Goal: Find specific page/section: Find specific page/section

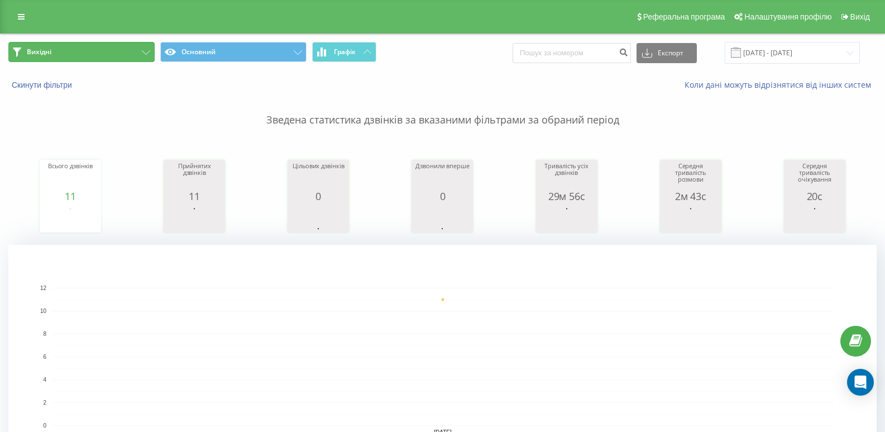
click at [102, 44] on button "Вихідні" at bounding box center [81, 52] width 146 height 20
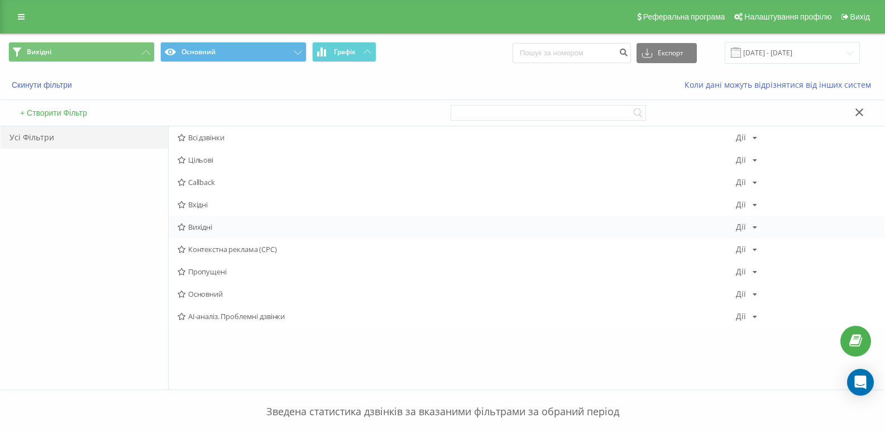
click at [203, 226] on span "Вихідні" at bounding box center [457, 227] width 558 height 8
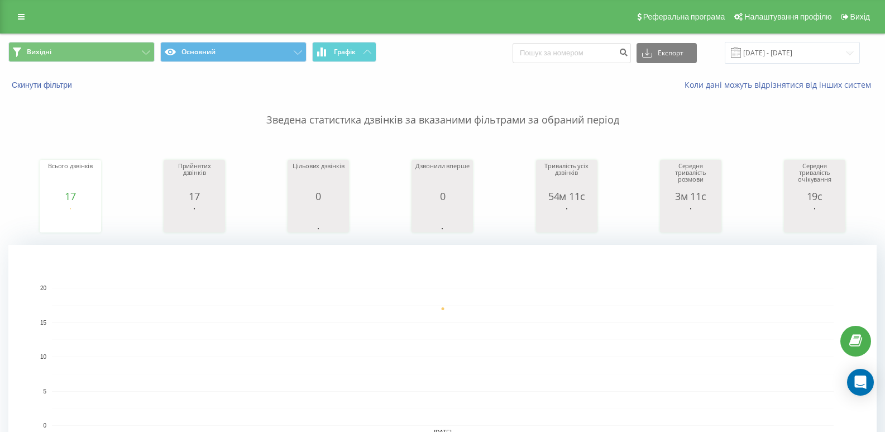
click at [138, 41] on div "Вихідні Основний Графік Експорт .csv .xls .xlsx [DATE] - [DATE]" at bounding box center [443, 52] width 884 height 37
click at [137, 47] on button "Вихідні" at bounding box center [81, 52] width 146 height 20
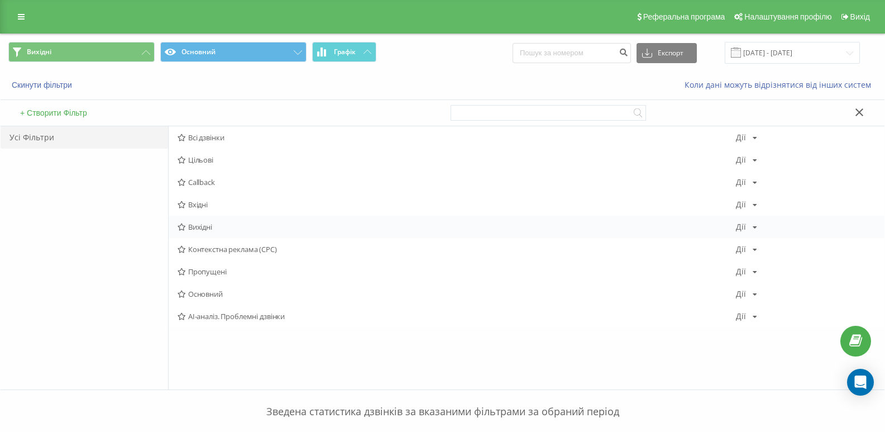
click at [197, 229] on span "Вихідні" at bounding box center [457, 227] width 558 height 8
